Goal: Use online tool/utility

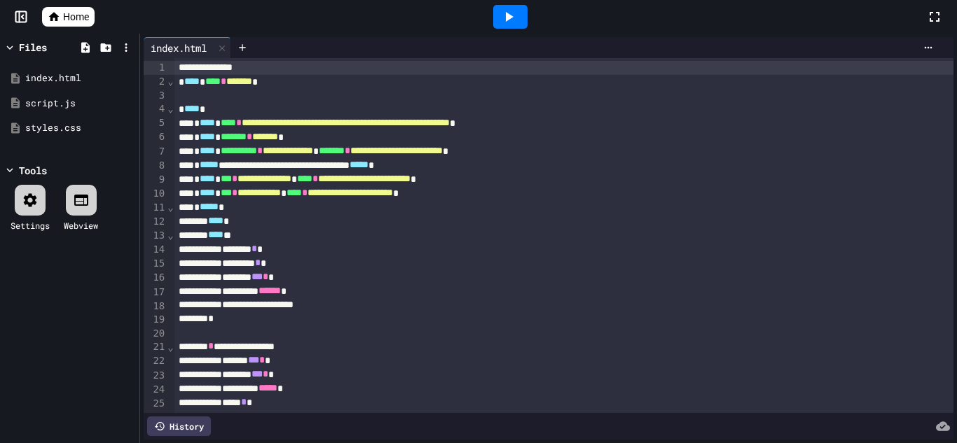
click at [508, 24] on icon at bounding box center [508, 16] width 17 height 17
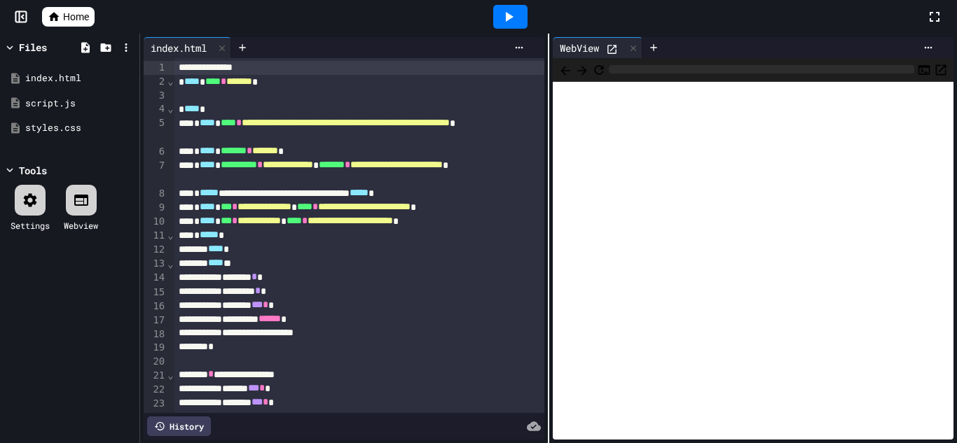
click at [940, 13] on icon at bounding box center [934, 16] width 17 height 17
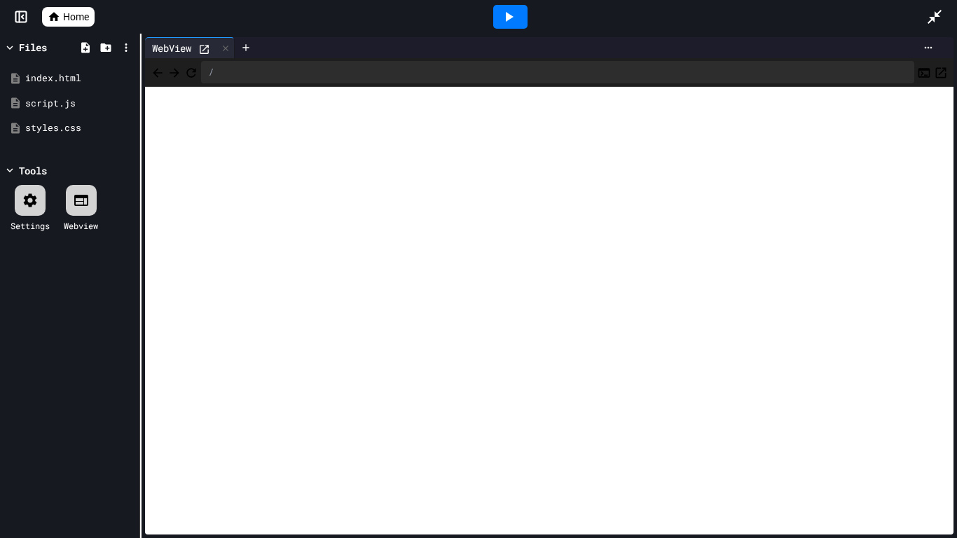
click at [0, 274] on div "**********" at bounding box center [478, 286] width 957 height 504
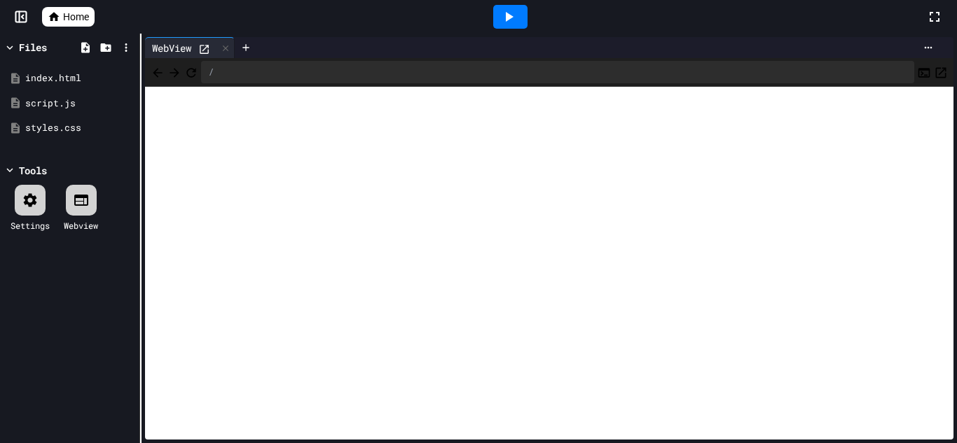
click at [933, 16] on icon at bounding box center [934, 16] width 17 height 17
click at [926, 25] on icon at bounding box center [934, 16] width 17 height 17
click at [940, 15] on icon at bounding box center [934, 16] width 17 height 17
